Goal: Task Accomplishment & Management: Use online tool/utility

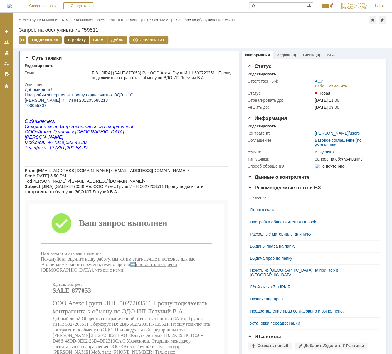
click at [79, 40] on div "В работу" at bounding box center [76, 39] width 25 height 7
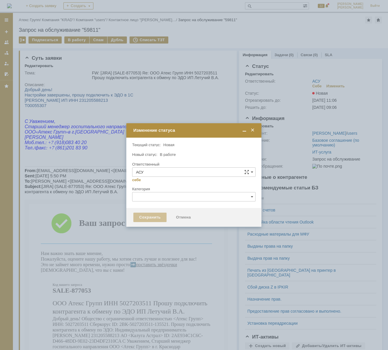
type input "[PERSON_NAME]"
click at [152, 218] on div "Сохранить" at bounding box center [149, 216] width 33 height 9
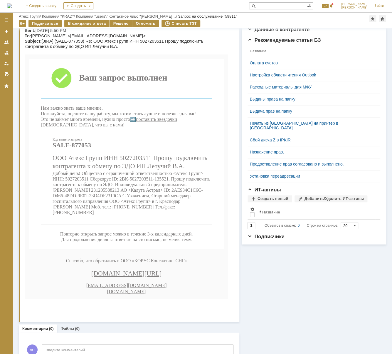
scroll to position [138, 0]
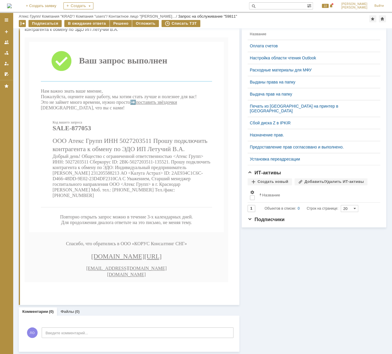
click at [123, 172] on span "Добрый день! Общество с ограниченной ответственностью <Атекс Групп> ИНН: 502720…" at bounding box center [132, 176] width 158 height 44
drag, startPoint x: 53, startPoint y: 188, endPoint x: 155, endPoint y: 187, distance: 102.3
click at [155, 187] on span "Добрый день! Общество с ограниченной ответственностью <Атекс Групп> ИНН: 502720…" at bounding box center [132, 176] width 158 height 44
copy span "2AE934C1C6C-D466-48DD-9E02-23D4DF2310CA"
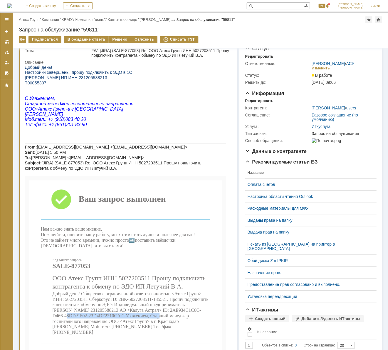
scroll to position [0, 0]
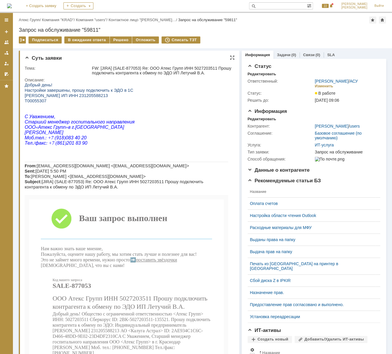
click at [41, 101] on span "Т00055307" at bounding box center [36, 100] width 22 height 5
copy span "Т00055307"
click at [112, 39] on div "Решено" at bounding box center [121, 39] width 22 height 7
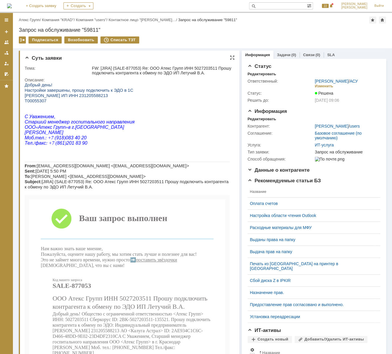
click at [101, 94] on span "[PERSON_NAME] ИП ИНН 231205588213" at bounding box center [66, 95] width 83 height 5
copy span "231205588213"
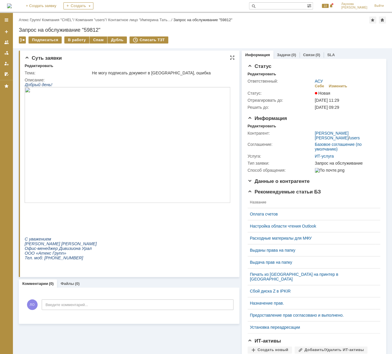
click at [109, 134] on img at bounding box center [128, 145] width 206 height 116
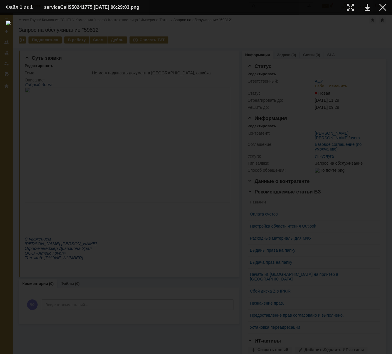
click at [286, 348] on div "ИНФОРМАЦИЯ О ФАЙЛЕ" at bounding box center [196, 184] width 392 height 339
click at [386, 6] on div at bounding box center [382, 7] width 7 height 7
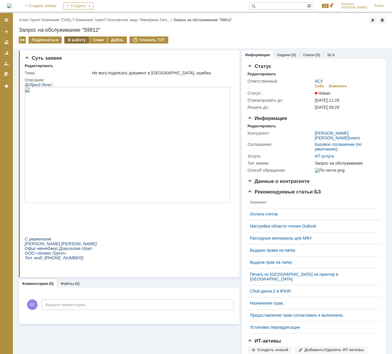
click at [75, 39] on div "В работу" at bounding box center [76, 39] width 25 height 7
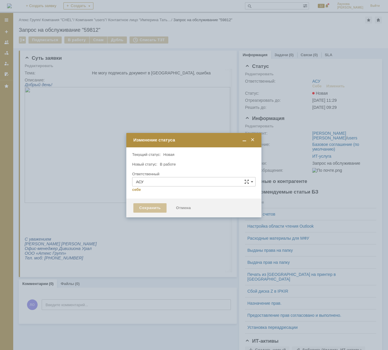
type input "[PERSON_NAME]"
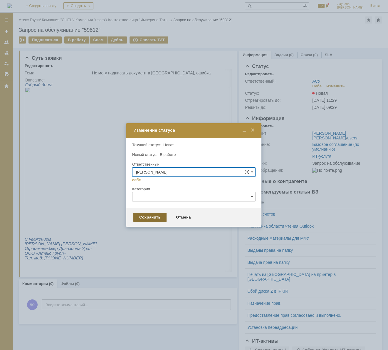
click at [162, 216] on div "Сохранить" at bounding box center [149, 216] width 33 height 9
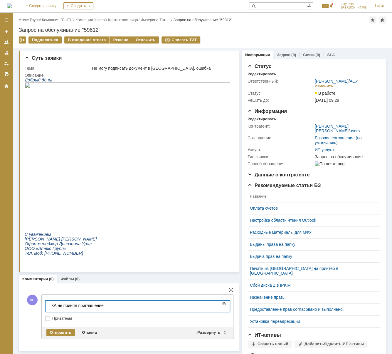
click at [109, 307] on div "КА не принял приглашение" at bounding box center [92, 305] width 83 height 5
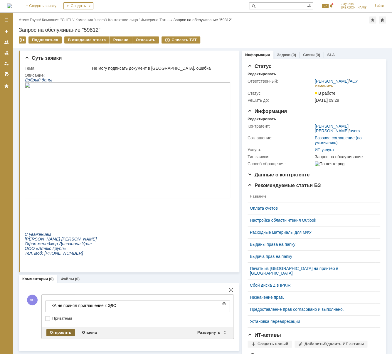
click at [69, 334] on div "Отправить" at bounding box center [60, 332] width 29 height 7
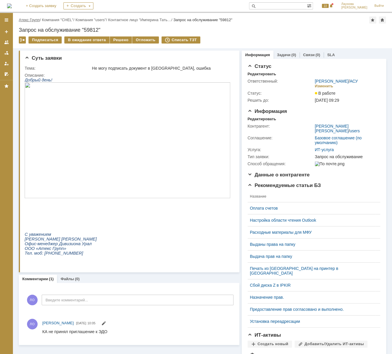
click at [36, 18] on link "Атекс Групп" at bounding box center [29, 20] width 21 height 4
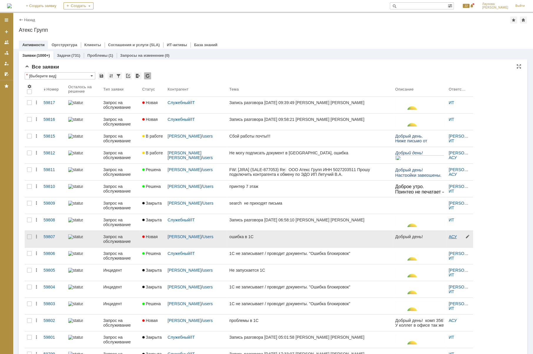
click at [392, 235] on link "АСУ" at bounding box center [452, 236] width 8 height 5
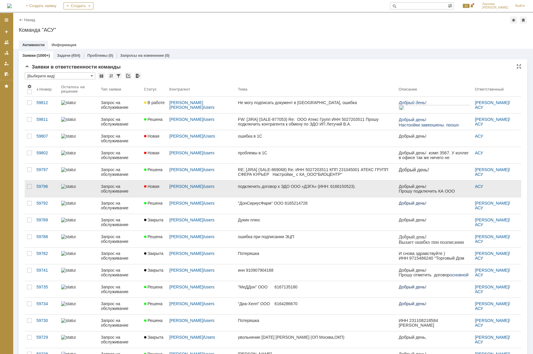
click at [255, 182] on link "подключить договор к ЭДО ООО «ДЭГА» (ИНН: 6166150523)." at bounding box center [315, 188] width 161 height 16
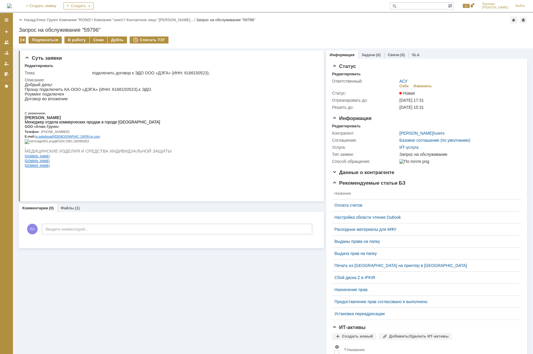
click at [111, 88] on span "Прошу подключить КА ООО «ДЭГА» (ИНН: 6166150523).к ЭДО." at bounding box center [89, 89] width 128 height 5
copy span "6166150523"
click at [76, 38] on div "В работу" at bounding box center [76, 39] width 25 height 7
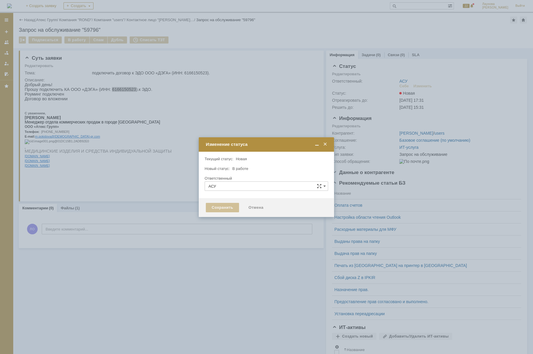
type input "[PERSON_NAME]"
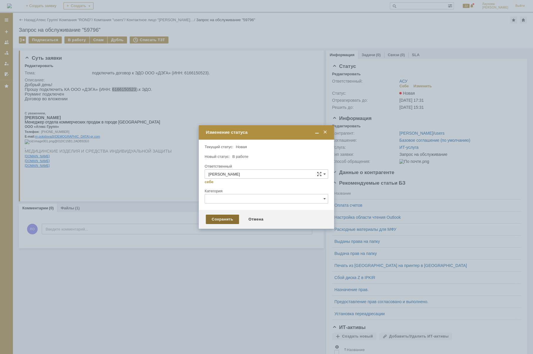
click at [220, 220] on div "Сохранить" at bounding box center [222, 219] width 33 height 9
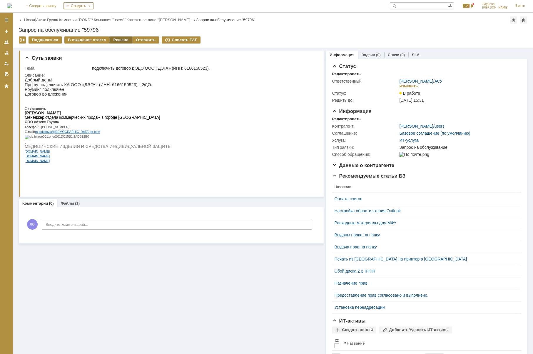
click at [120, 41] on div "Решено" at bounding box center [121, 39] width 22 height 7
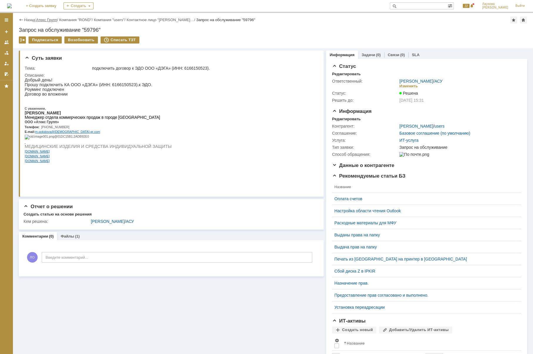
click at [41, 19] on link "Атекс Групп" at bounding box center [46, 20] width 21 height 4
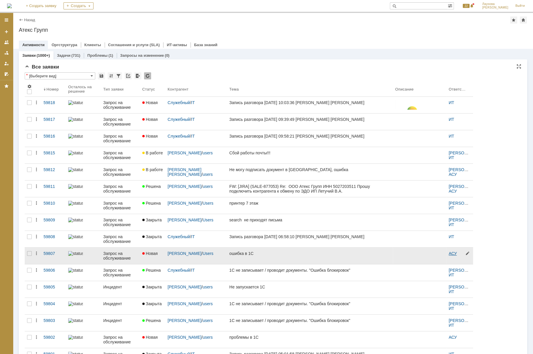
click at [392, 252] on link "АСУ" at bounding box center [452, 253] width 8 height 5
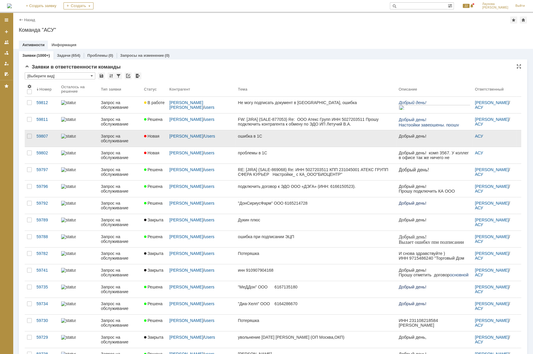
click at [235, 138] on link "ошибка в 1С" at bounding box center [315, 138] width 161 height 16
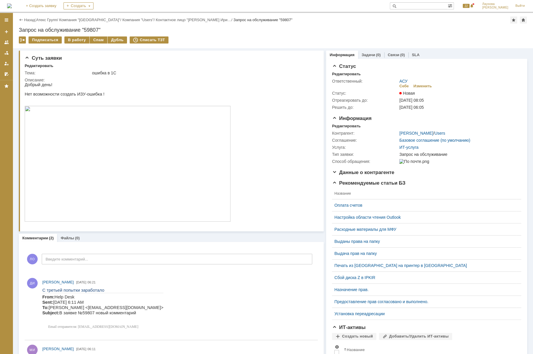
click at [91, 169] on img at bounding box center [128, 164] width 206 height 116
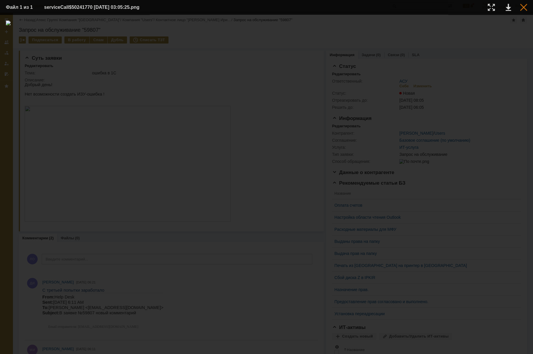
click at [392, 7] on div at bounding box center [523, 7] width 7 height 7
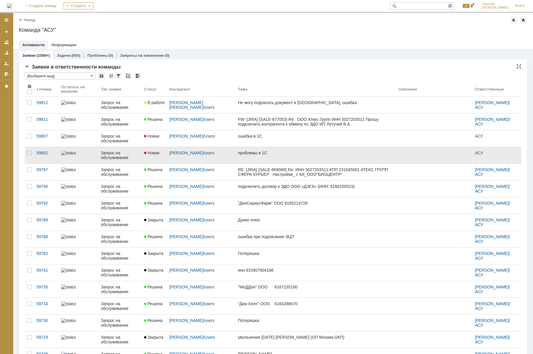
click at [235, 155] on link "проблемы в 1С" at bounding box center [315, 155] width 161 height 16
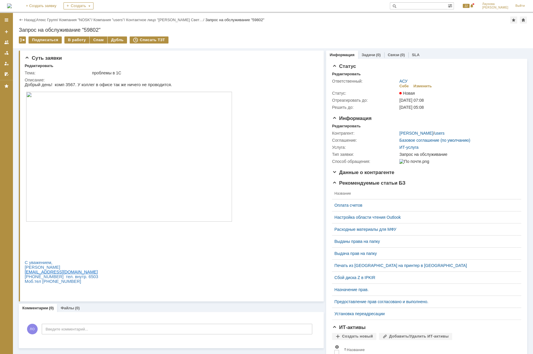
click at [125, 141] on img at bounding box center [129, 157] width 206 height 130
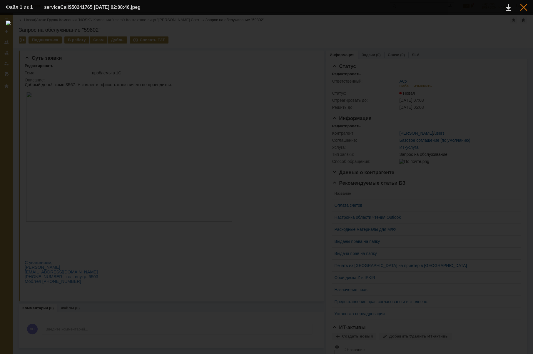
click at [392, 8] on div at bounding box center [523, 7] width 7 height 7
